Goal: Find specific page/section: Find specific page/section

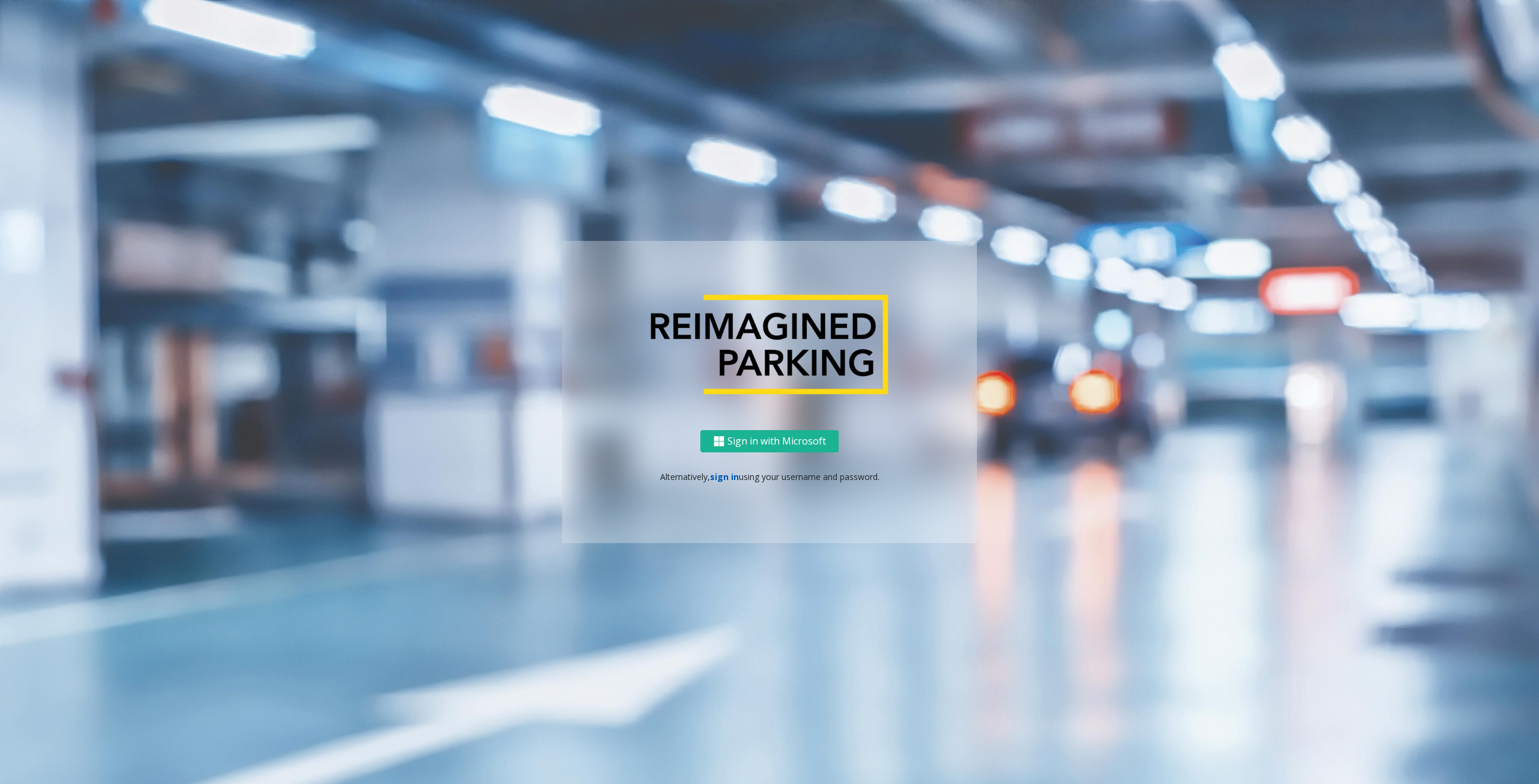
click at [720, 479] on link "sign in" at bounding box center [724, 477] width 29 height 12
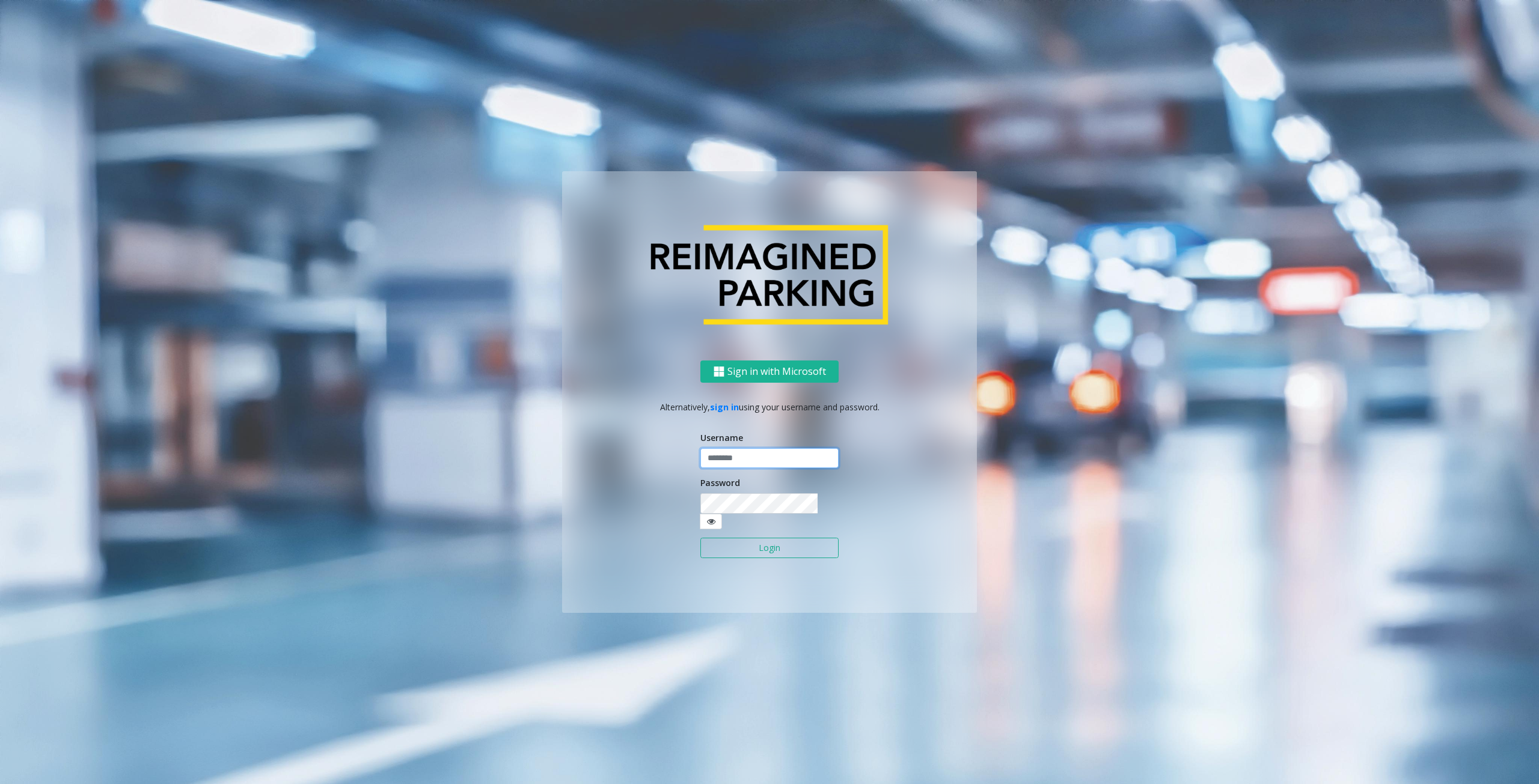
click at [713, 469] on input "text" at bounding box center [769, 458] width 138 height 20
type input "********"
click at [755, 538] on button "Login" at bounding box center [769, 548] width 138 height 20
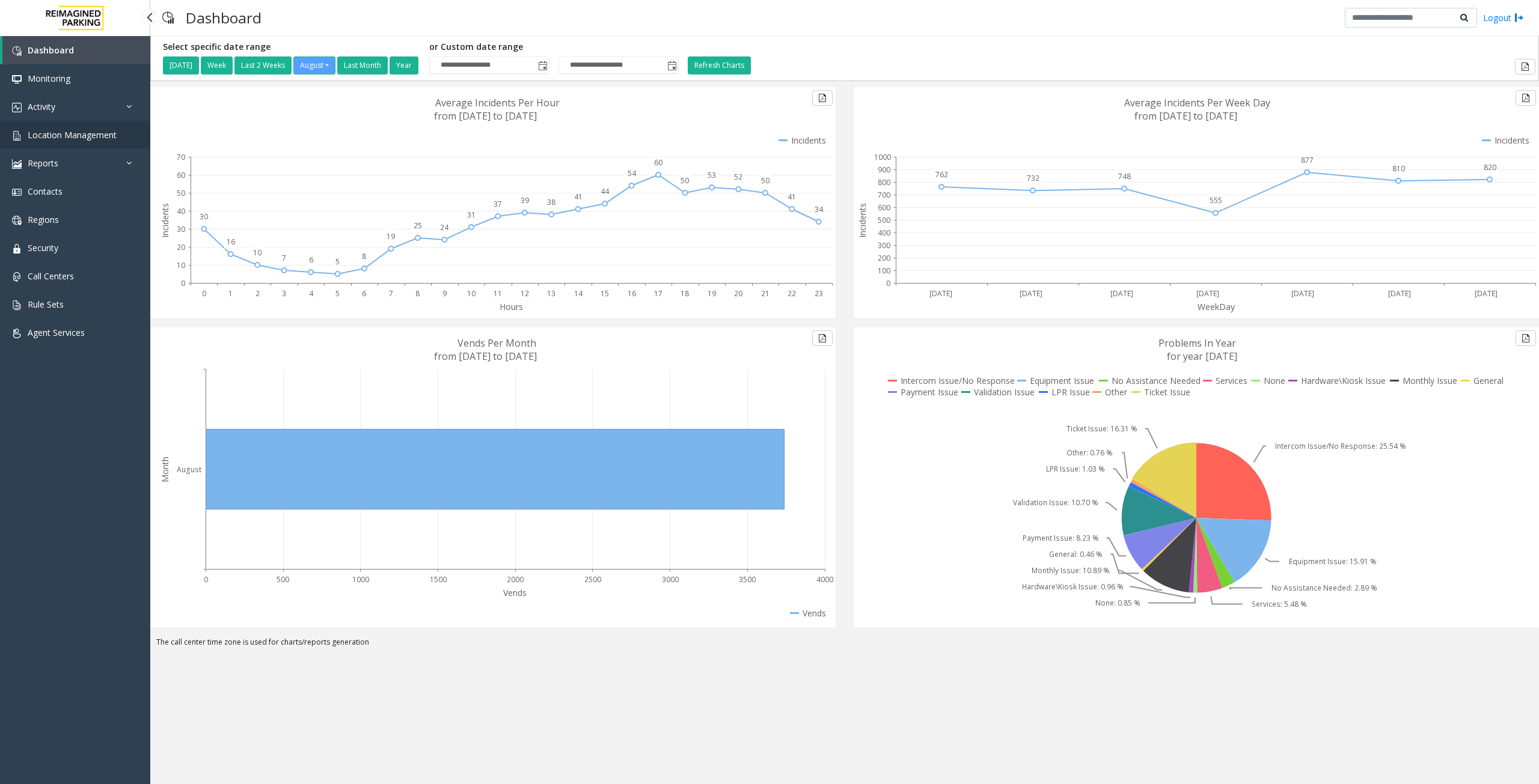
click at [100, 135] on span "Location Management" at bounding box center [72, 135] width 89 height 12
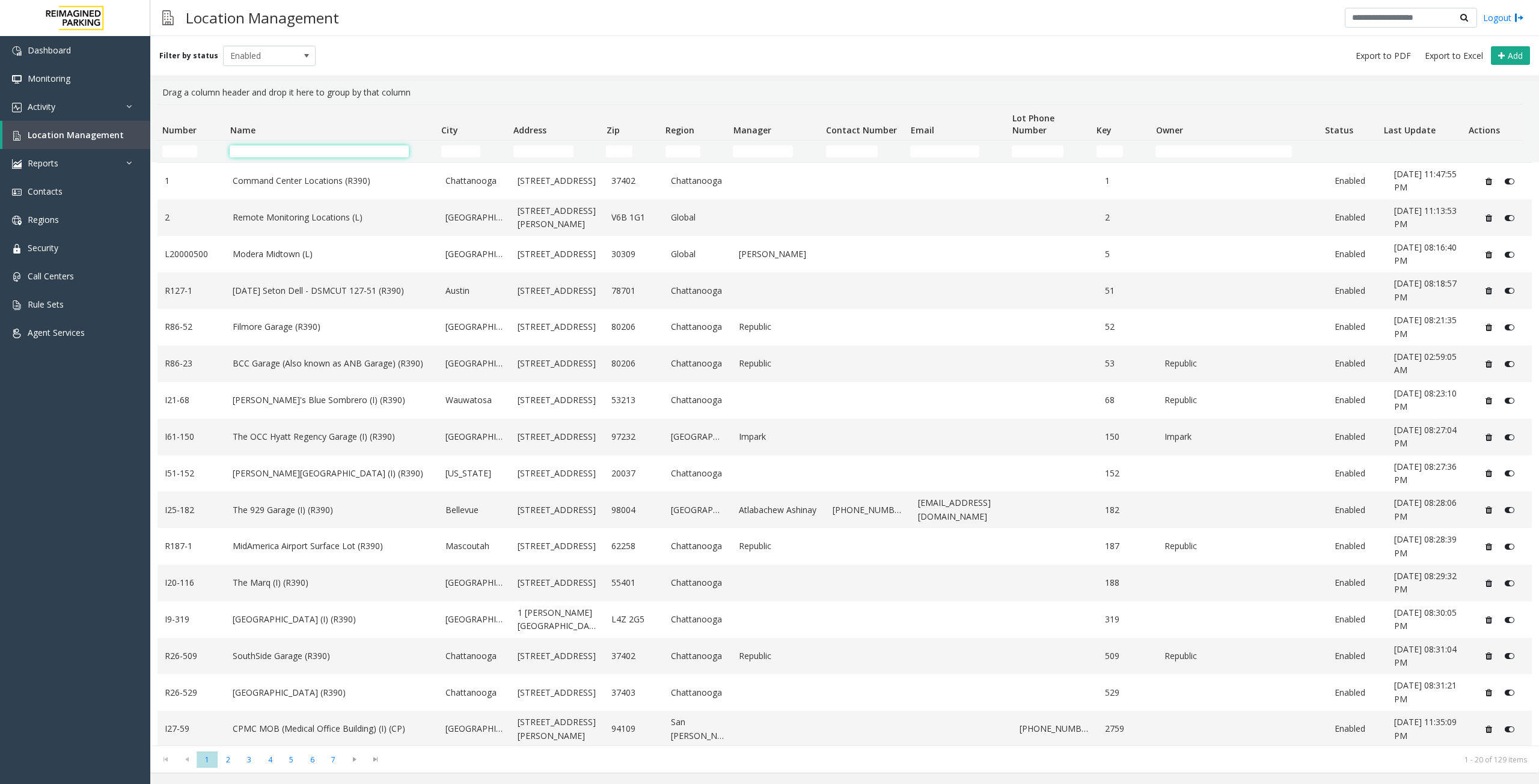
click at [283, 151] on input "Name Filter" at bounding box center [319, 151] width 179 height 12
click at [548, 152] on input "Address Filter" at bounding box center [543, 151] width 60 height 12
type input "***"
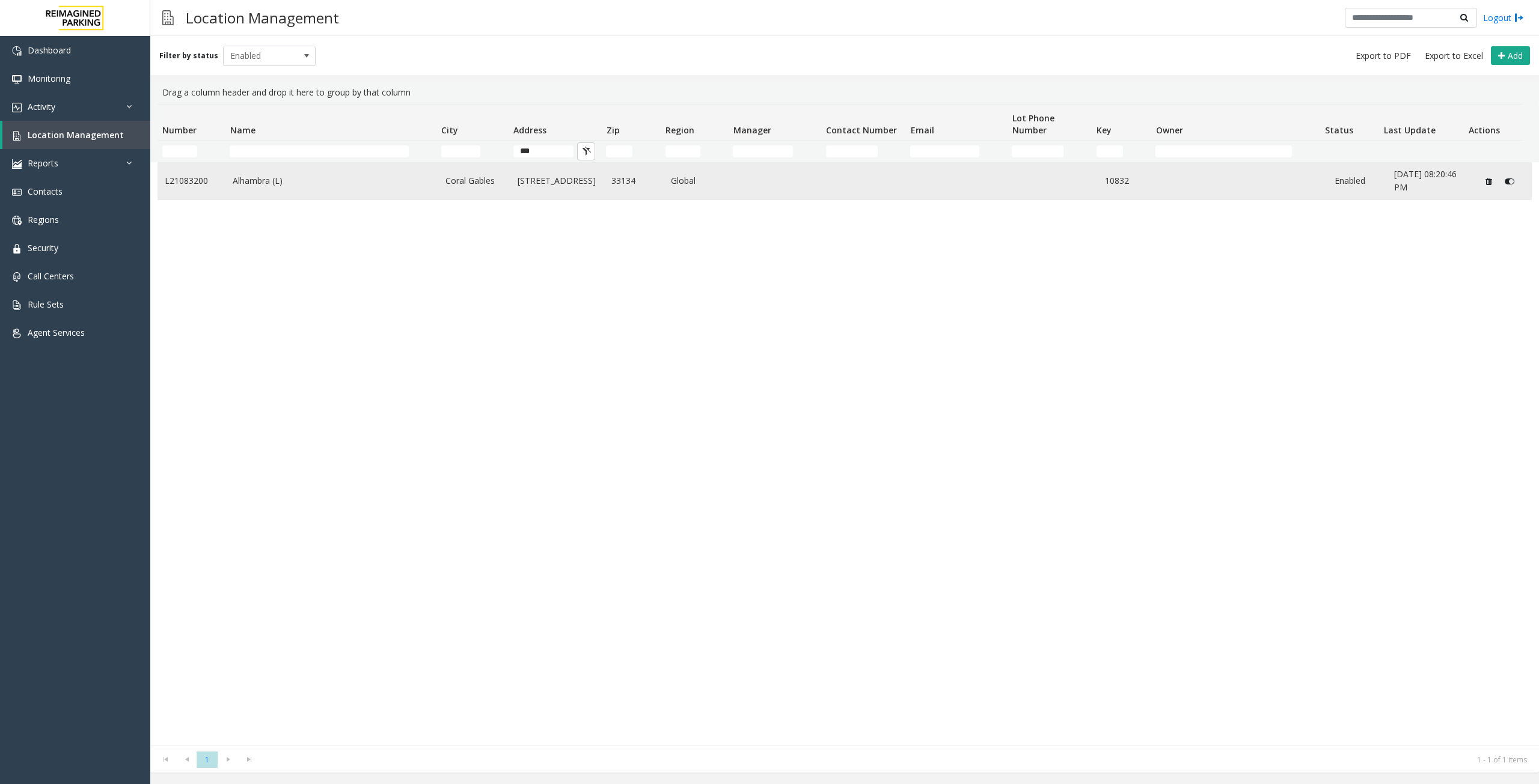
click at [373, 184] on link "Alhambra (L)" at bounding box center [331, 181] width 198 height 13
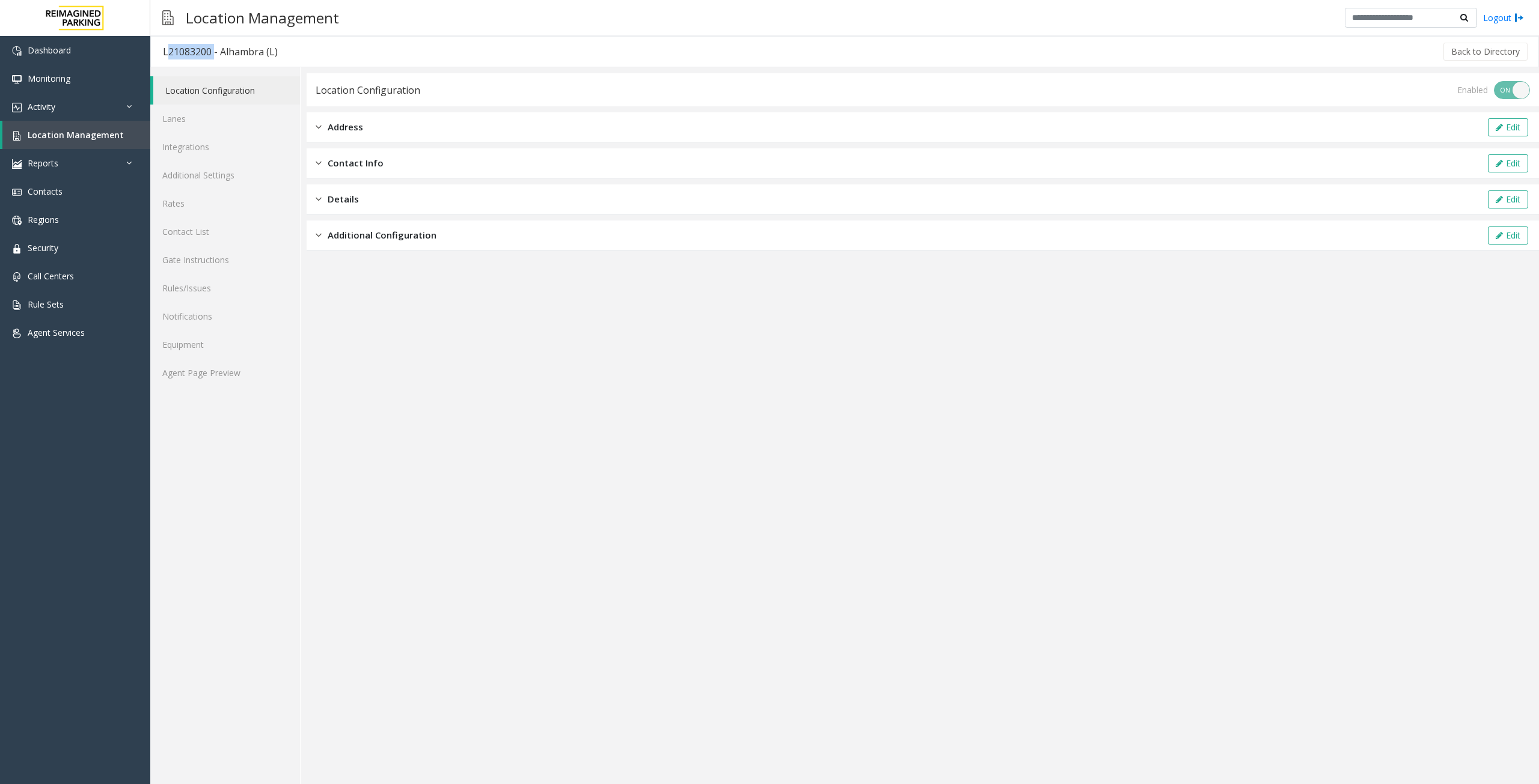
drag, startPoint x: 211, startPoint y: 52, endPoint x: 163, endPoint y: 52, distance: 48.0
click at [163, 52] on div "L21083200 - Alhambra (L)" at bounding box center [220, 52] width 115 height 16
copy div "L21083200"
click at [237, 123] on link "Lanes" at bounding box center [225, 118] width 150 height 28
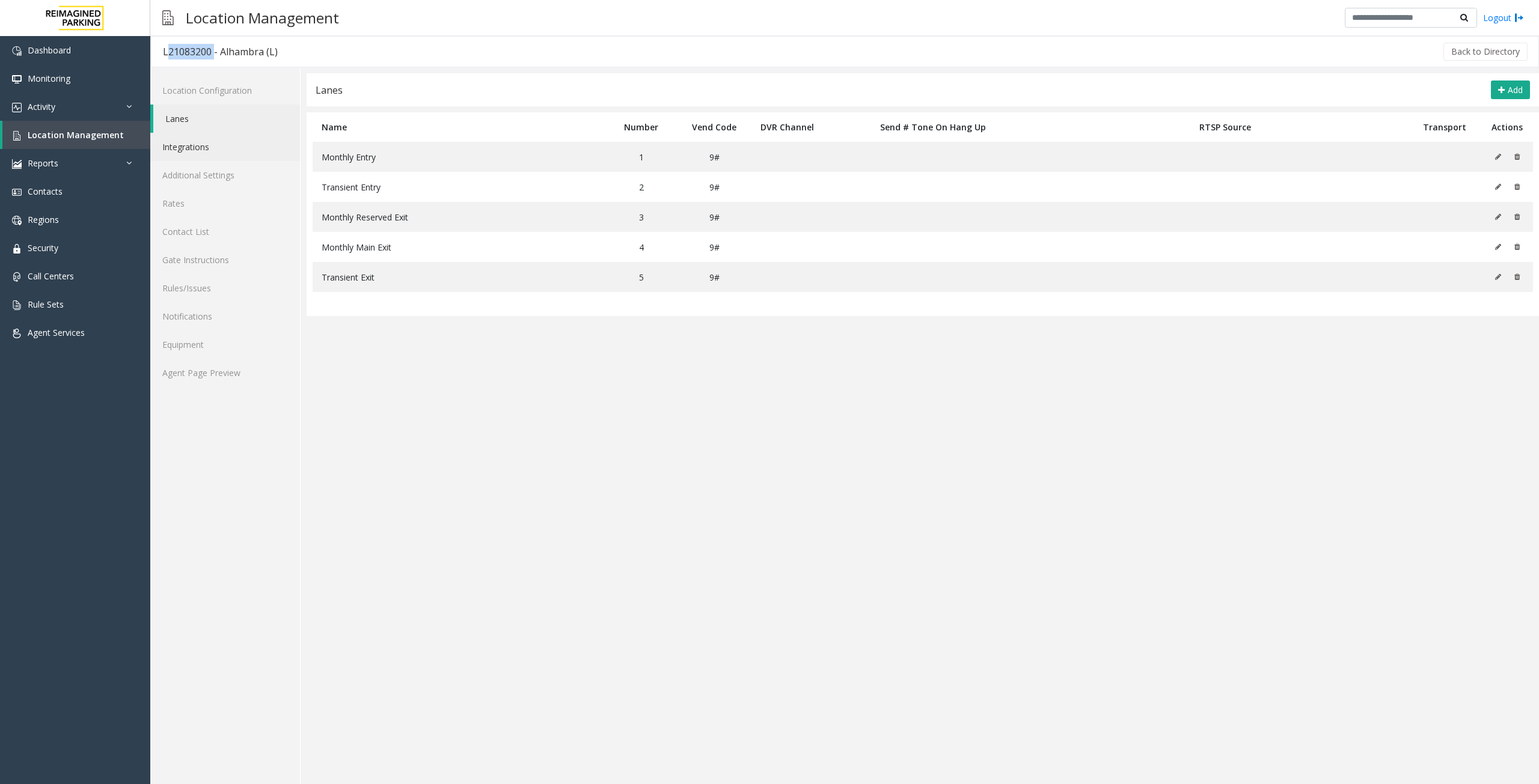
click at [229, 142] on link "Integrations" at bounding box center [225, 147] width 150 height 28
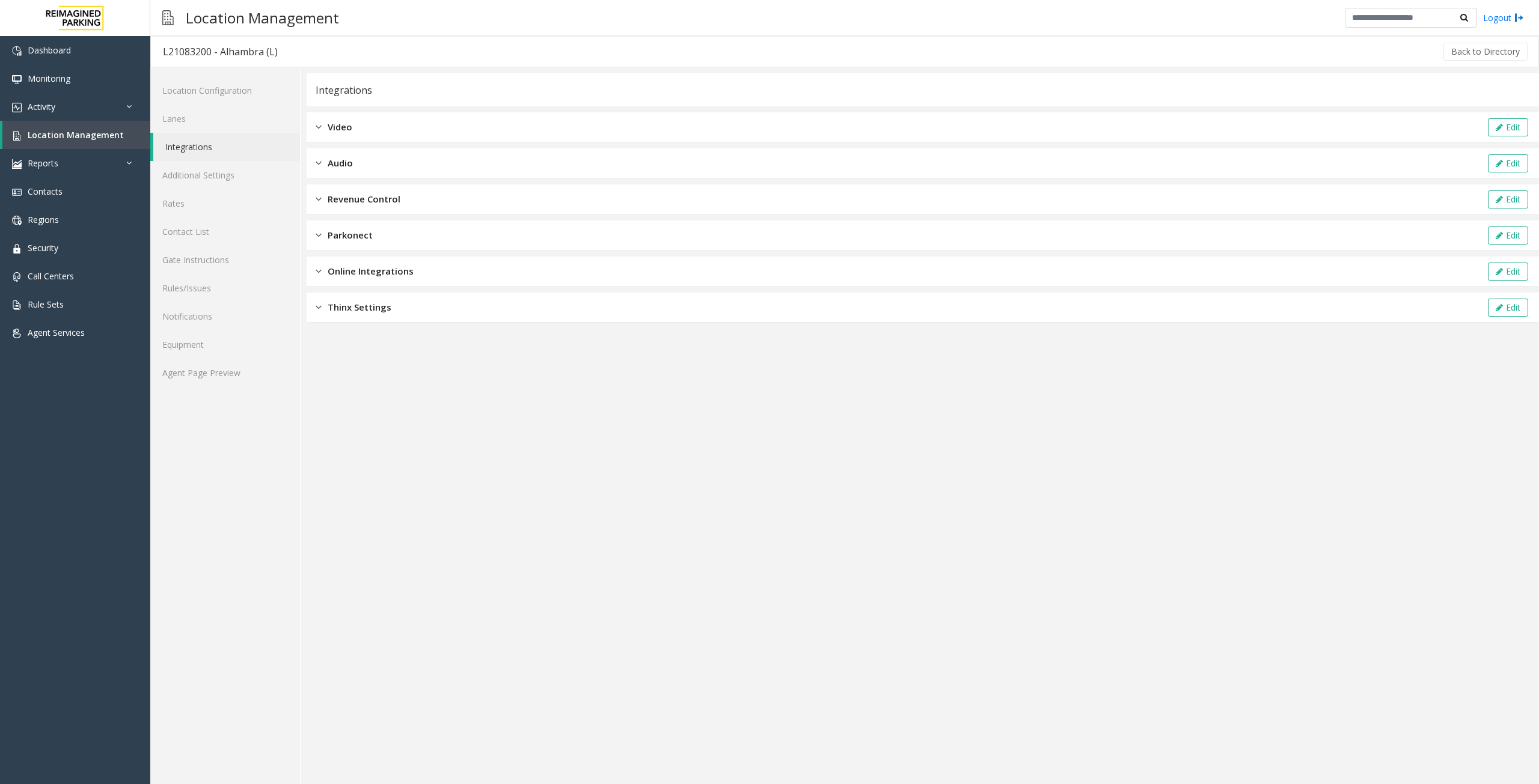
click at [339, 166] on span "Audio" at bounding box center [340, 163] width 25 height 14
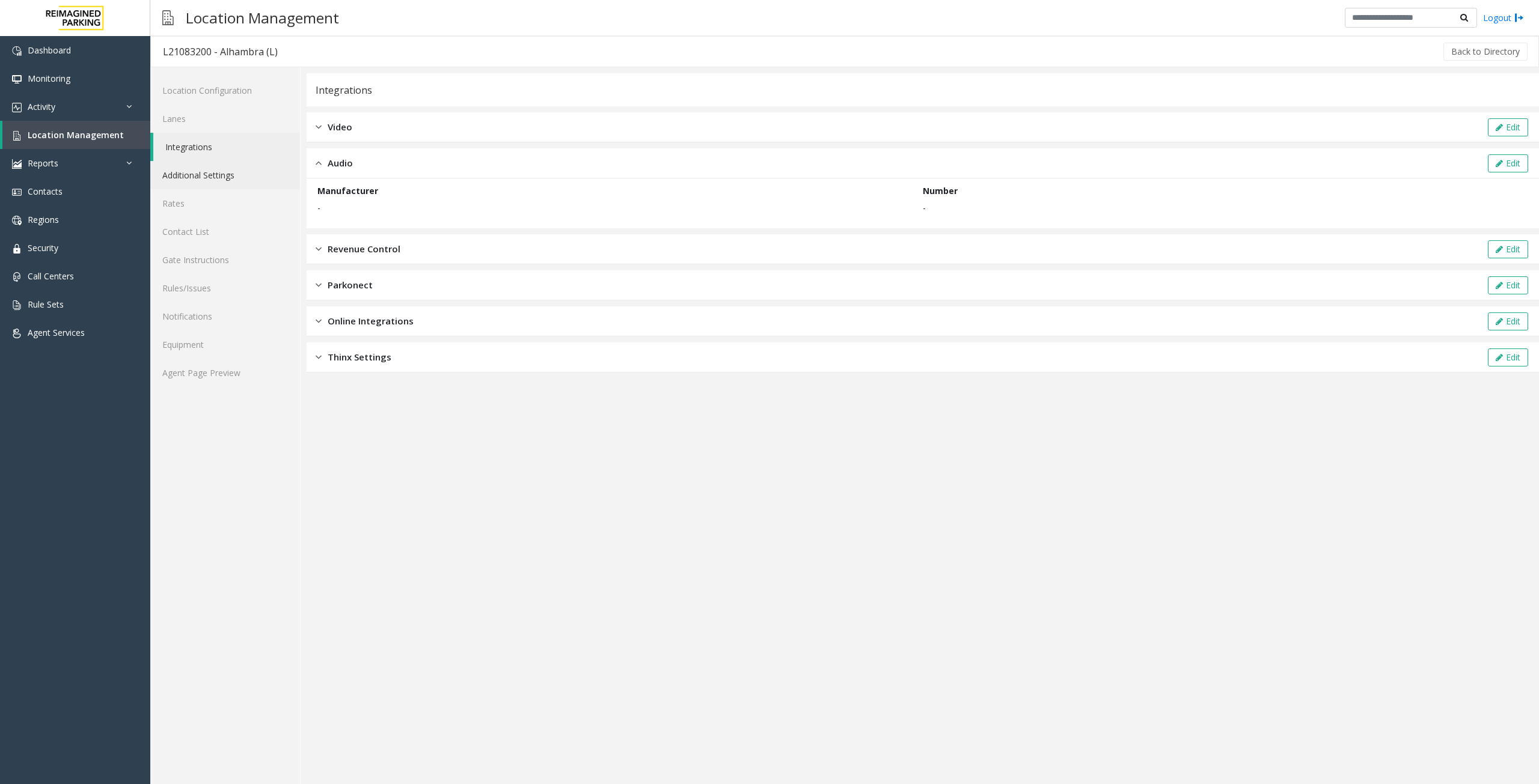
click at [238, 176] on link "Additional Settings" at bounding box center [225, 175] width 150 height 28
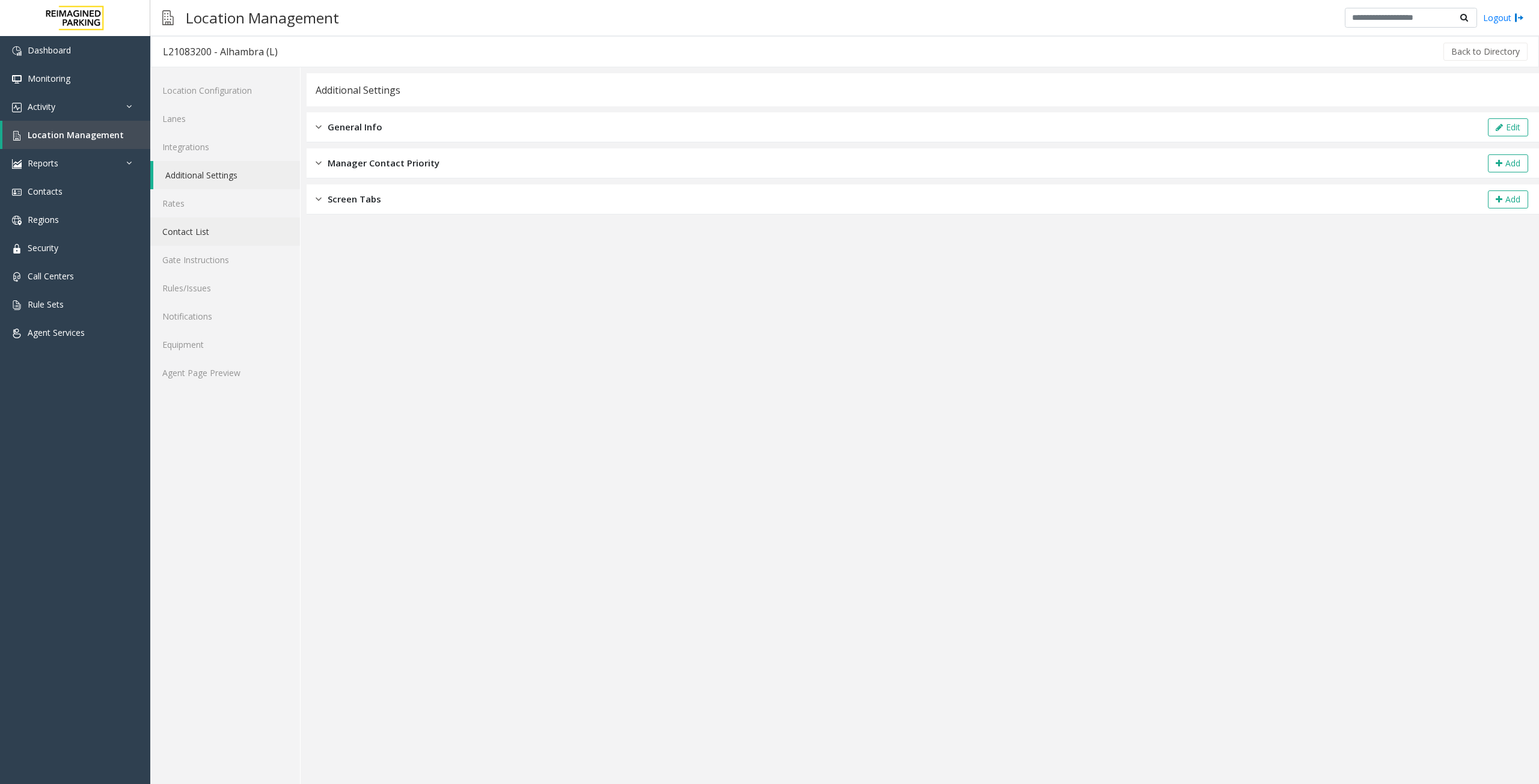
click at [219, 225] on link "Contact List" at bounding box center [225, 232] width 150 height 28
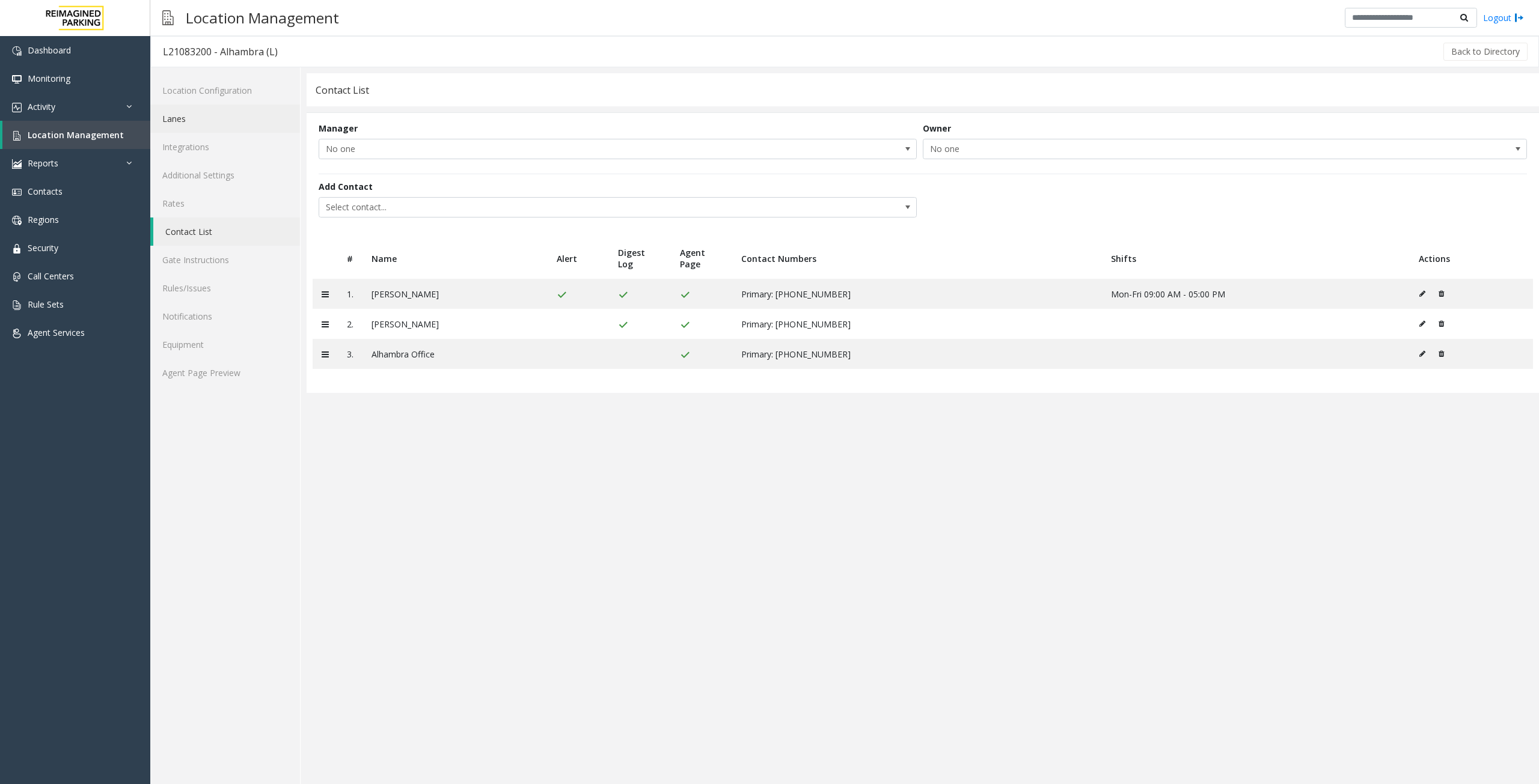
click at [206, 122] on link "Lanes" at bounding box center [225, 118] width 150 height 28
